Goal: Find specific page/section: Find specific page/section

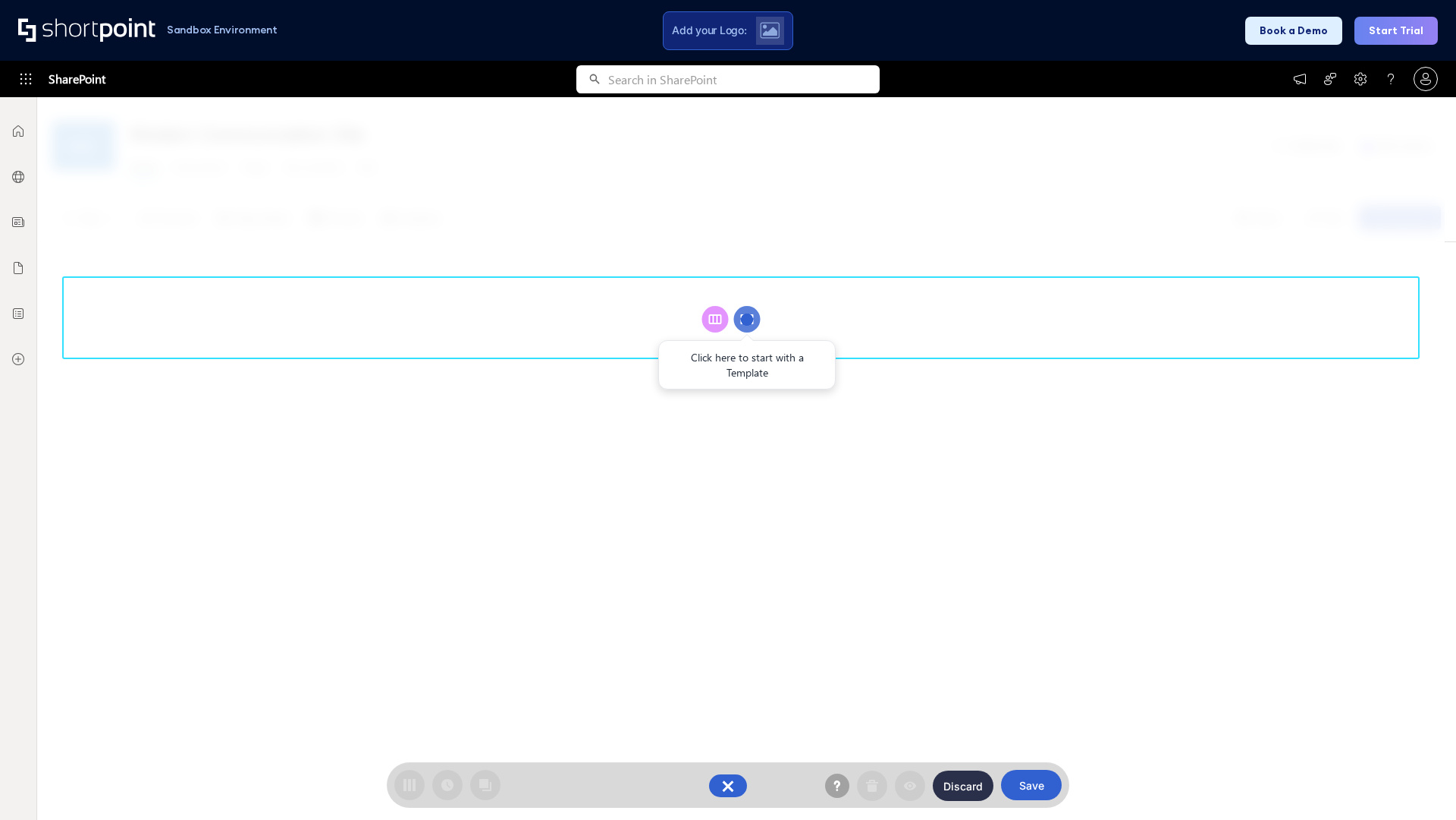
click at [747, 318] on circle at bounding box center [747, 319] width 26 height 26
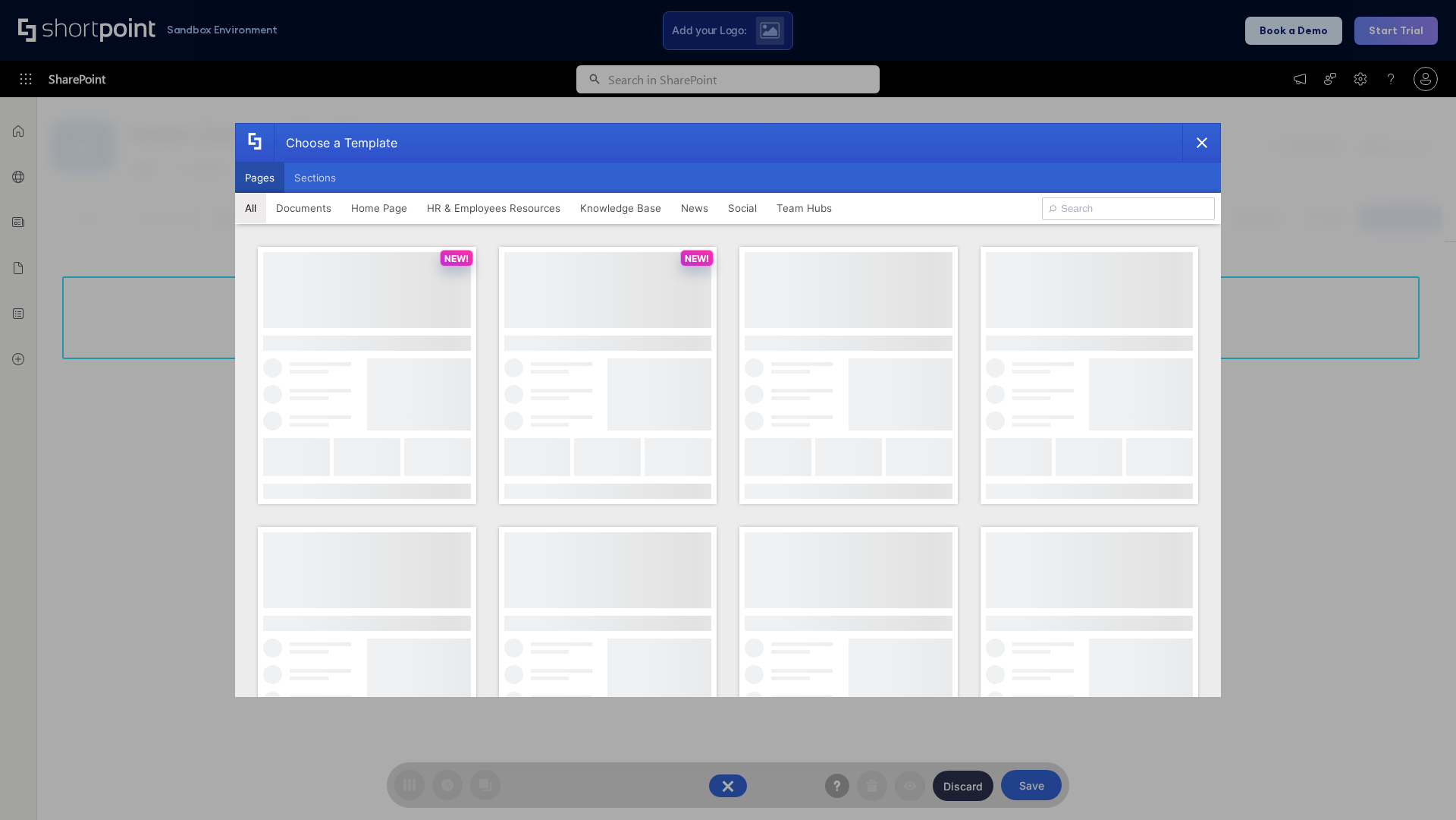
click at [259, 178] on button "Pages" at bounding box center [259, 178] width 50 height 30
type input "Team Hub 2"
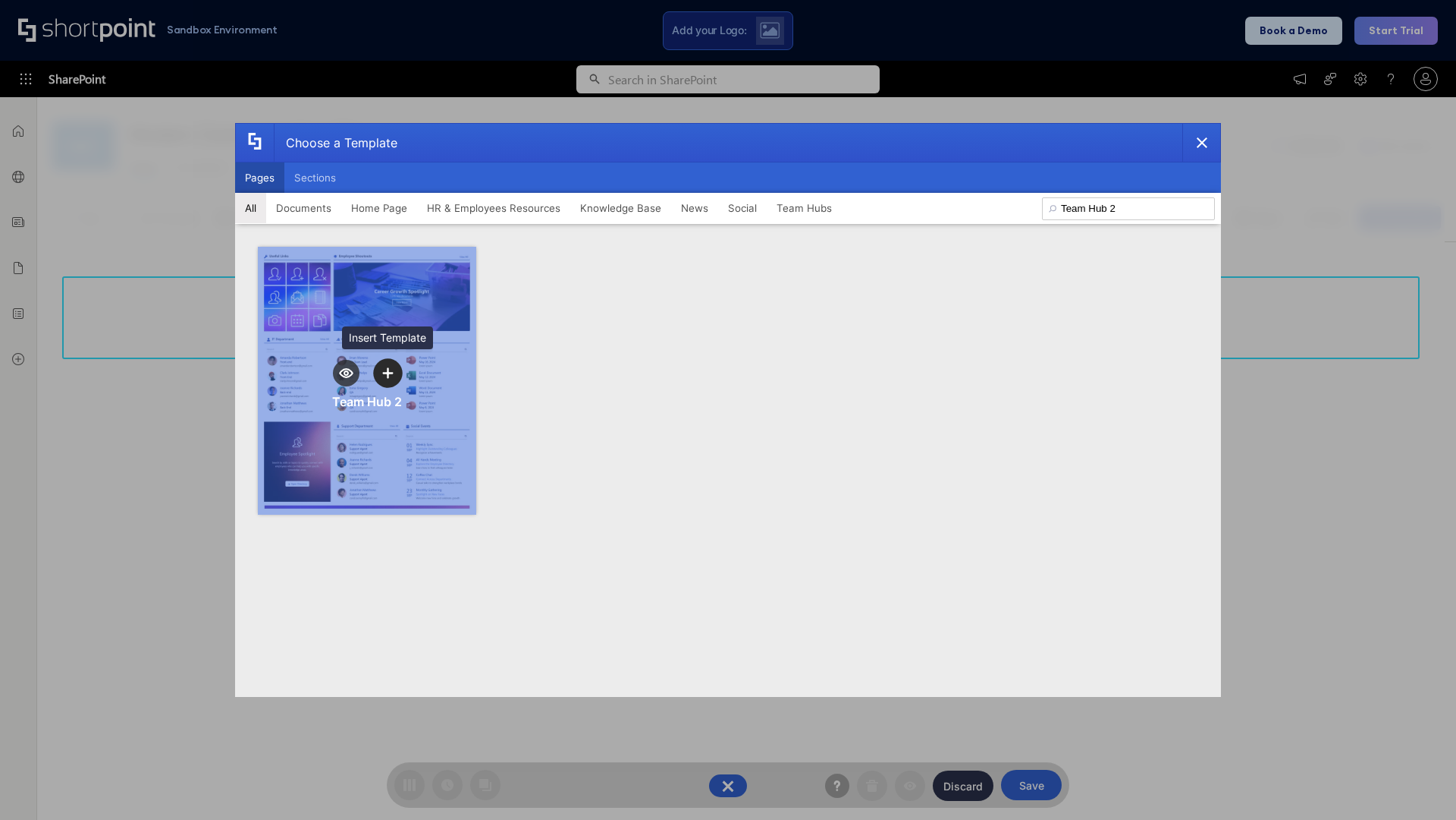
click at [388, 373] on icon "template selector" at bounding box center [387, 372] width 10 height 10
